Goal: Information Seeking & Learning: Compare options

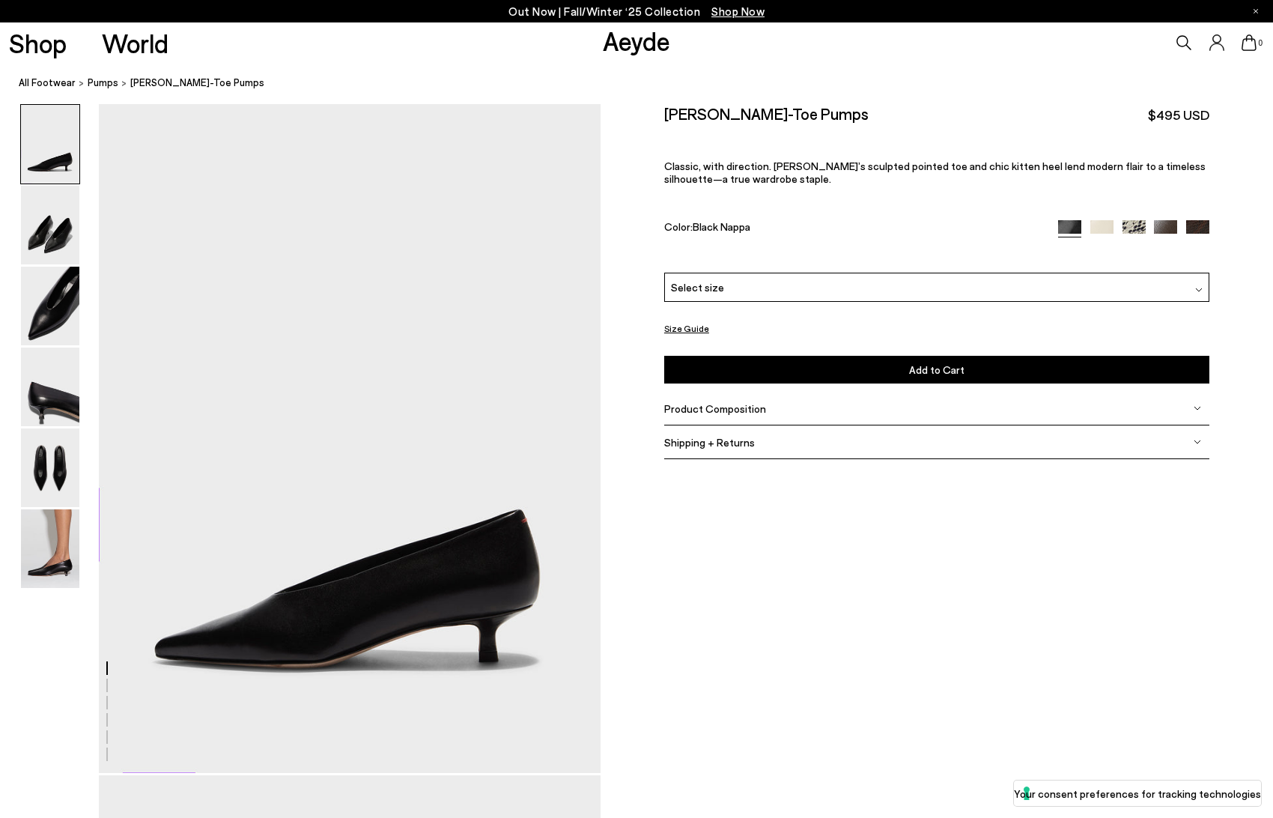
click at [1096, 227] on img at bounding box center [1101, 231] width 23 height 23
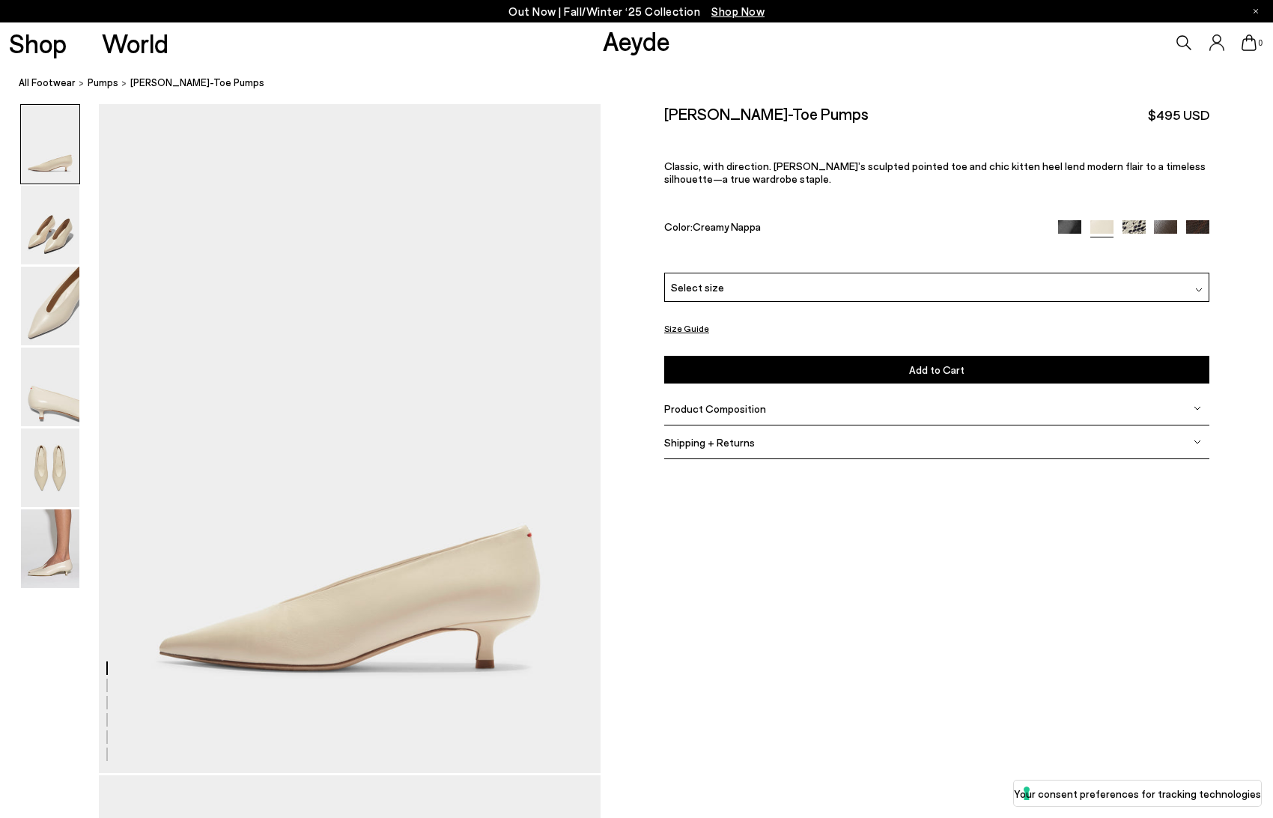
click at [1165, 227] on img at bounding box center [1165, 231] width 23 height 23
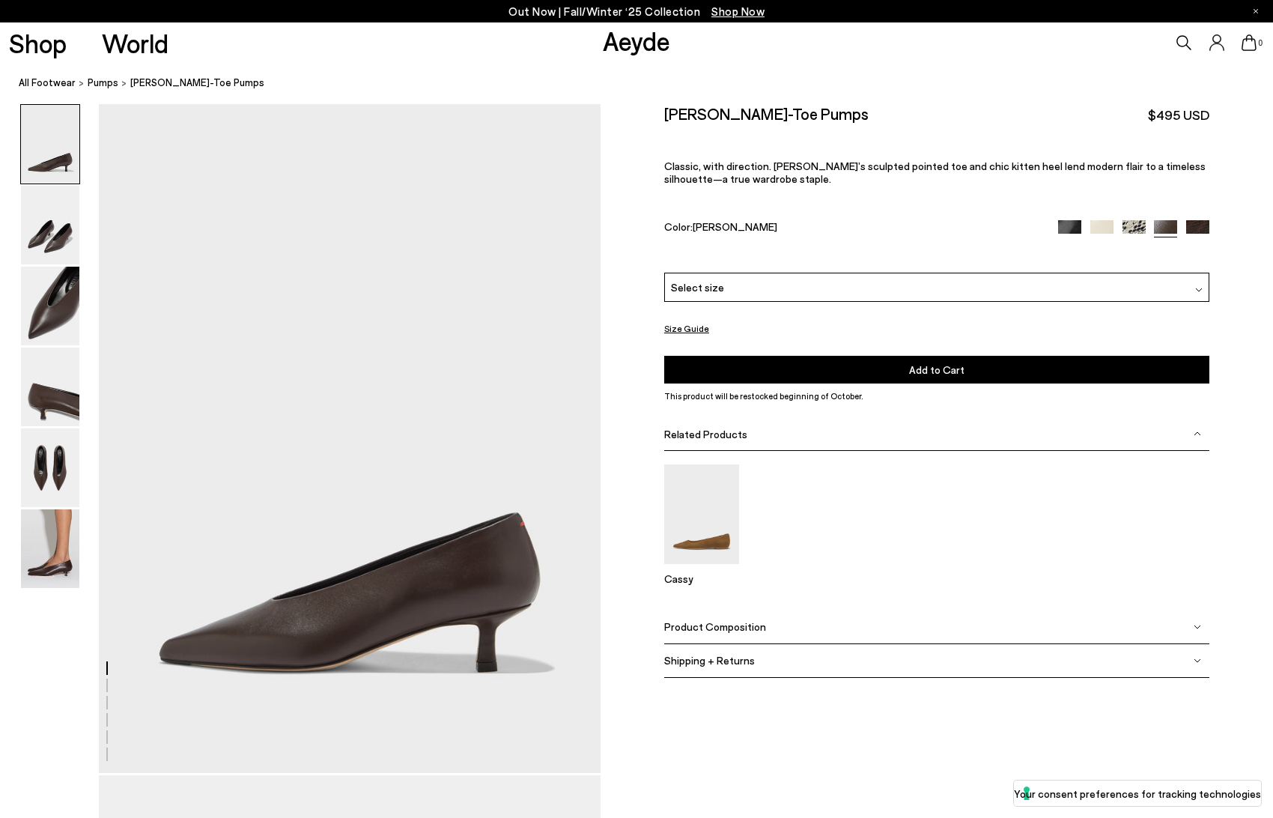
click at [1197, 223] on img at bounding box center [1197, 231] width 23 height 23
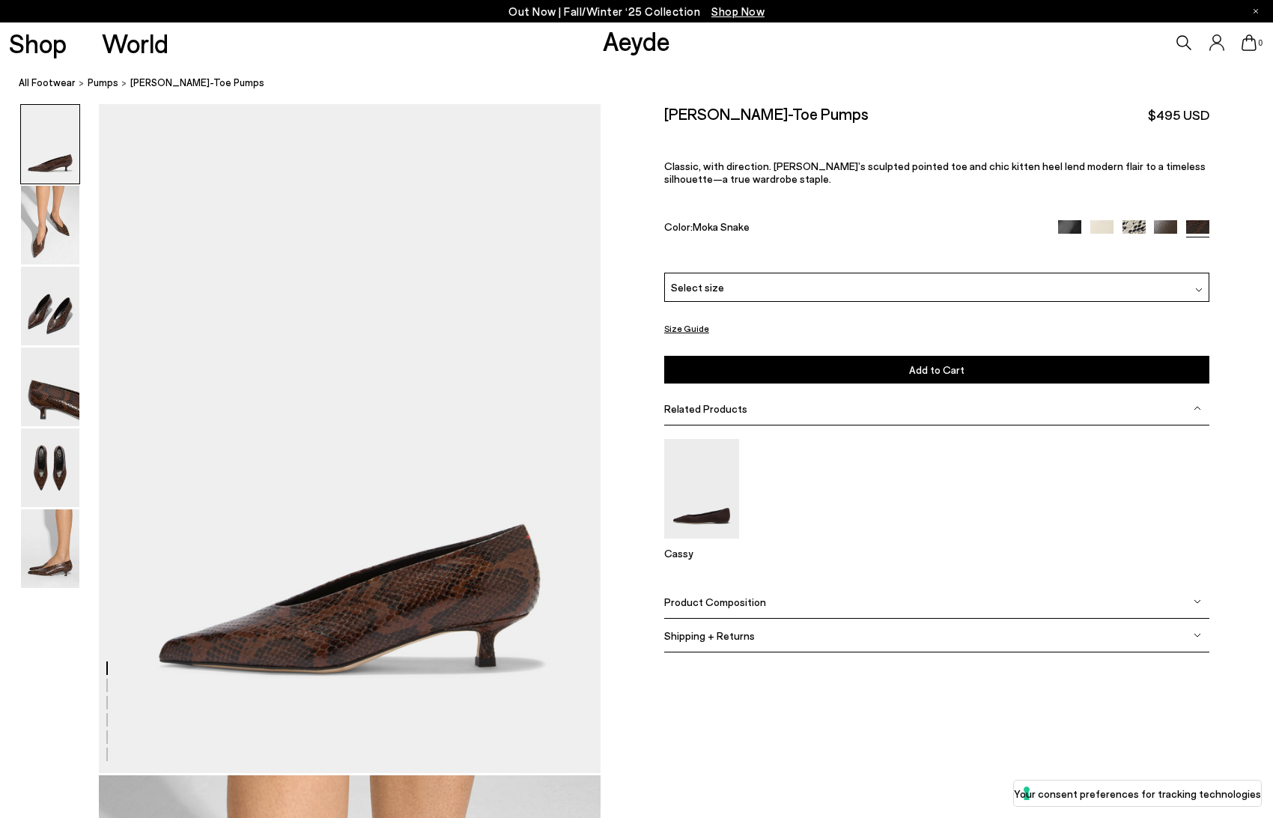
click at [1141, 228] on img at bounding box center [1134, 231] width 23 height 23
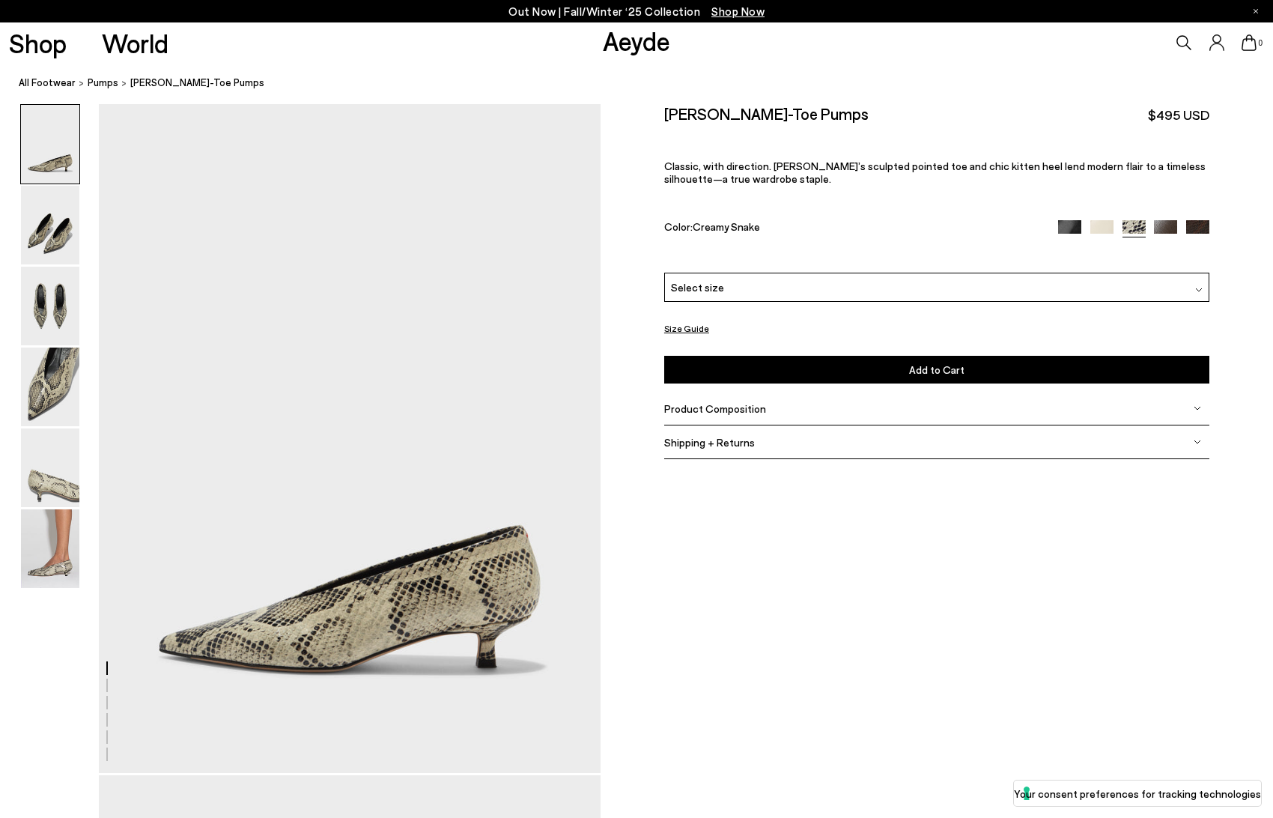
click at [1070, 229] on img at bounding box center [1069, 231] width 23 height 23
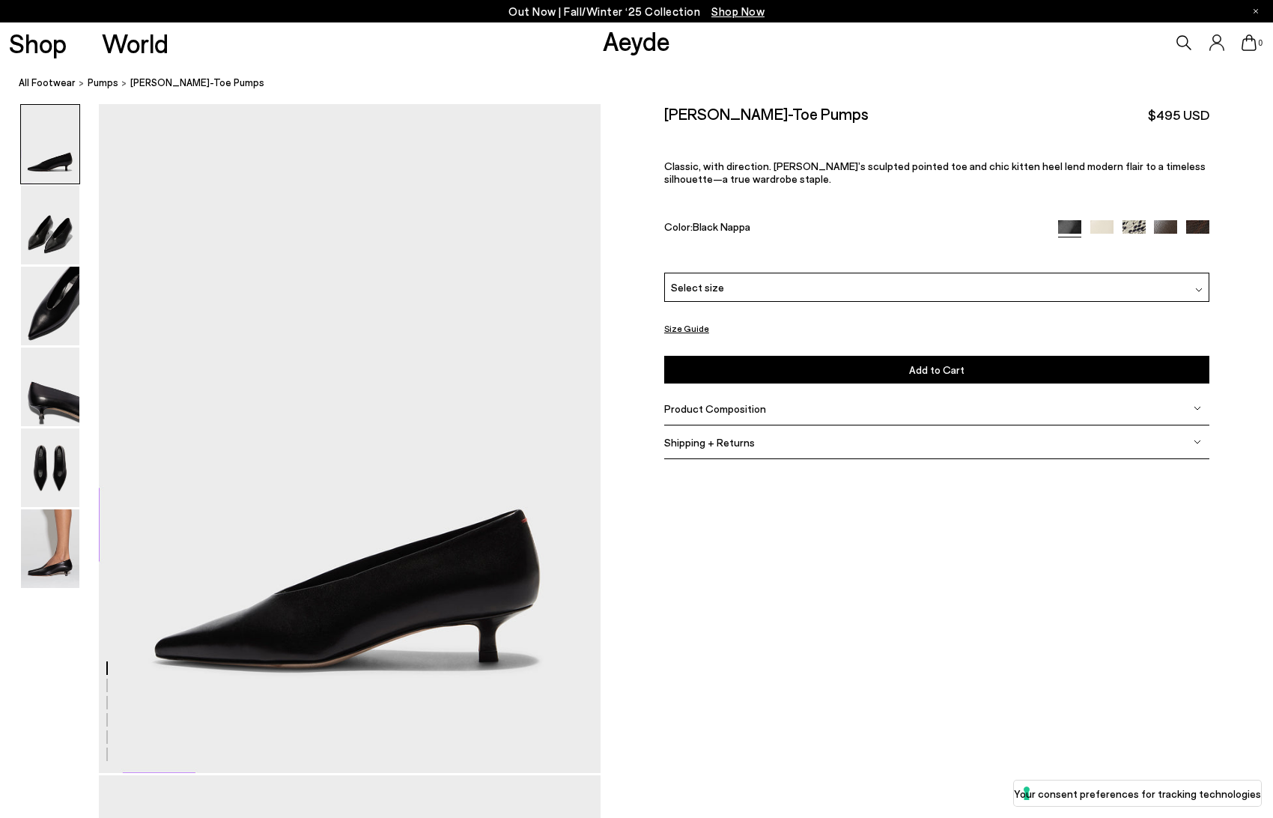
click at [1100, 225] on img at bounding box center [1101, 231] width 23 height 23
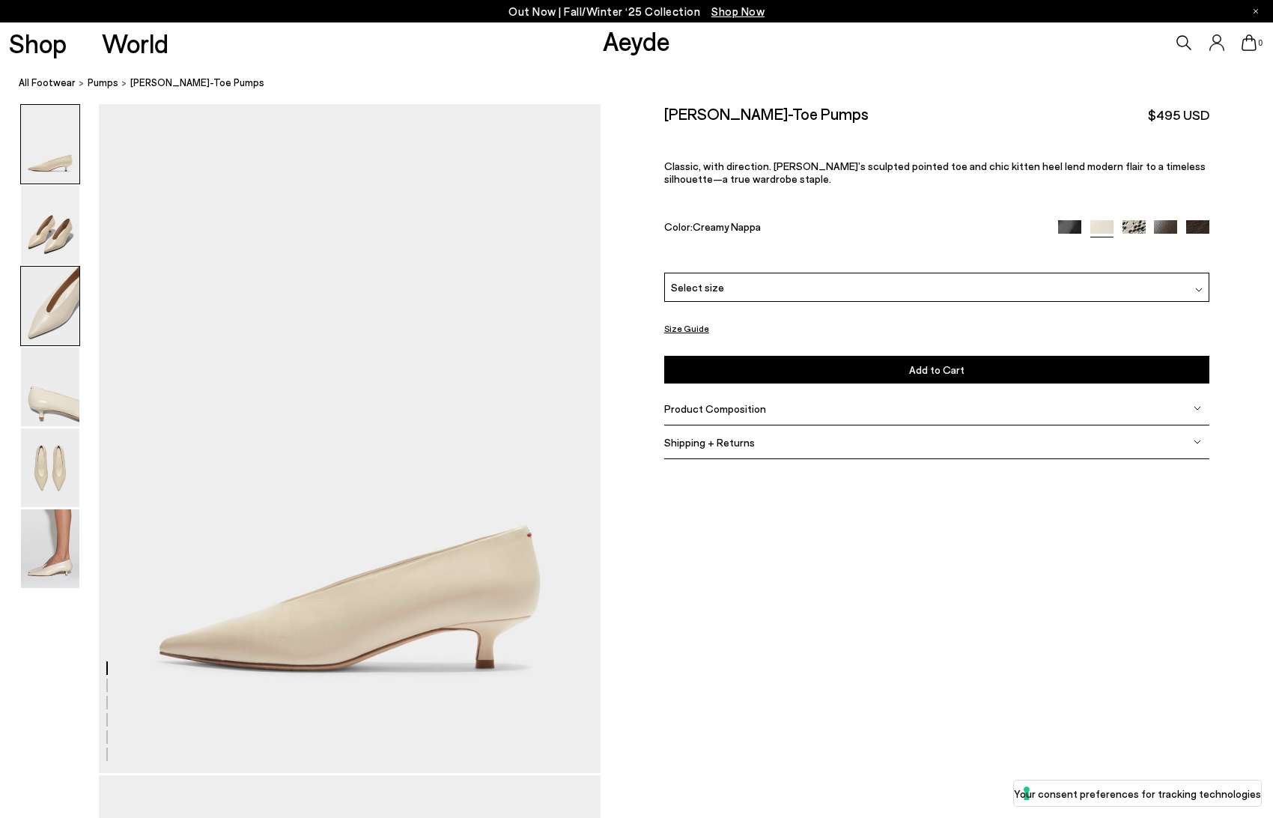
click at [55, 315] on img at bounding box center [50, 306] width 58 height 79
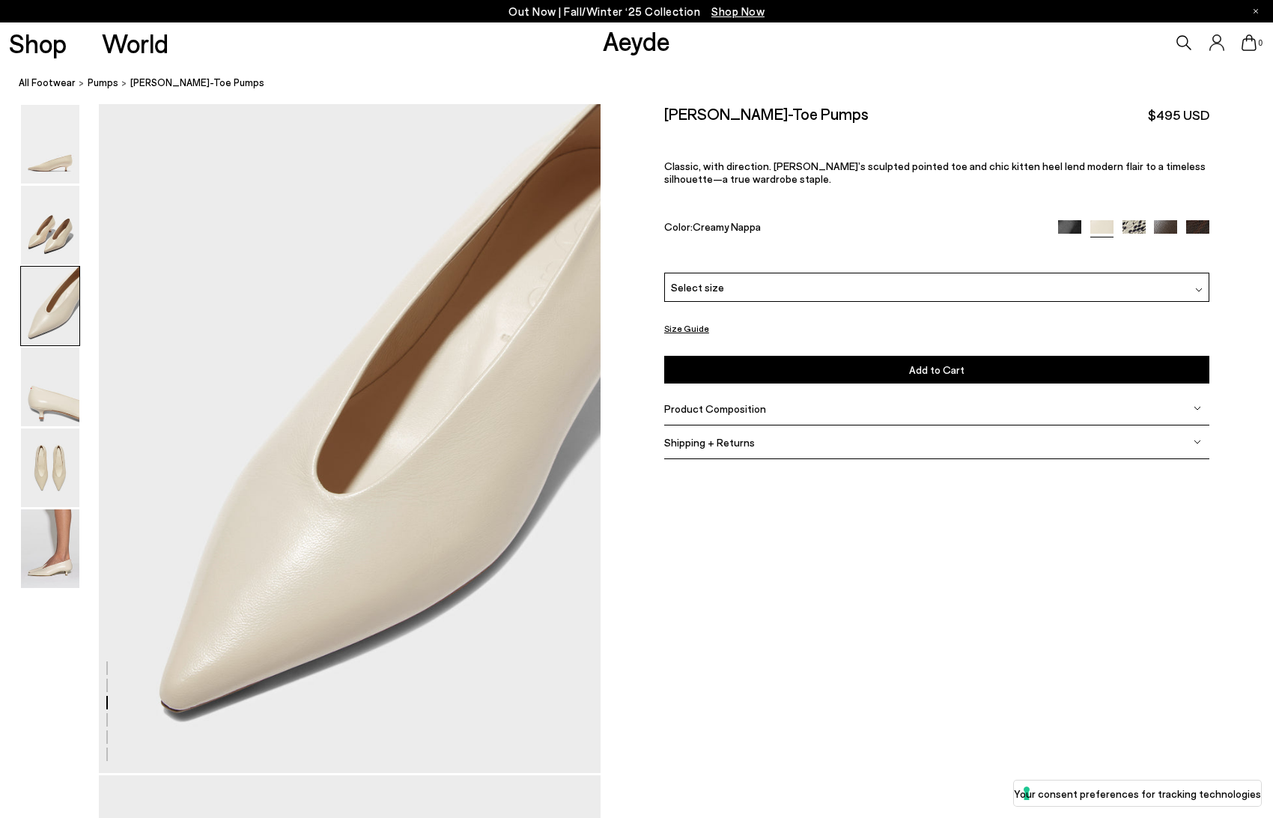
scroll to position [1344, 0]
click at [59, 398] on img at bounding box center [50, 386] width 58 height 79
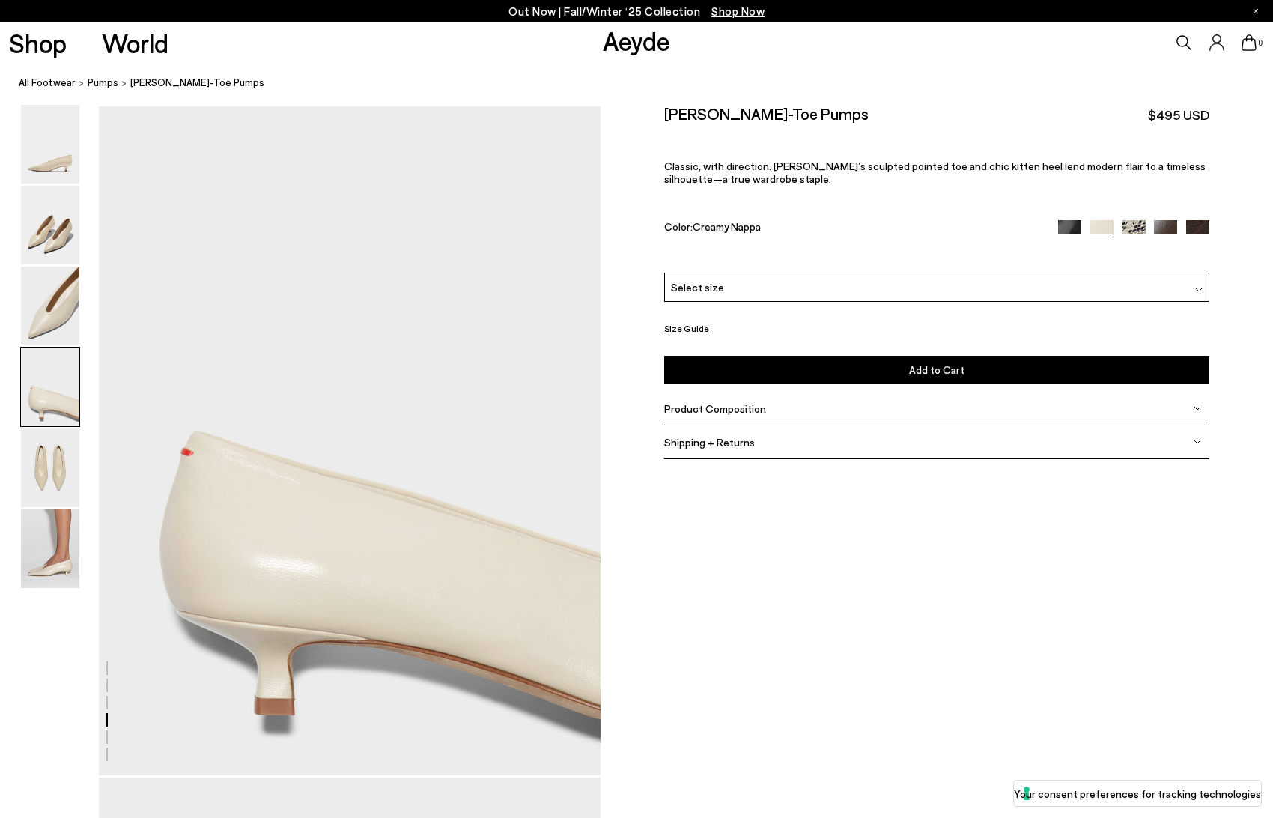
scroll to position [2015, 0]
